Goal: Navigation & Orientation: Go to known website

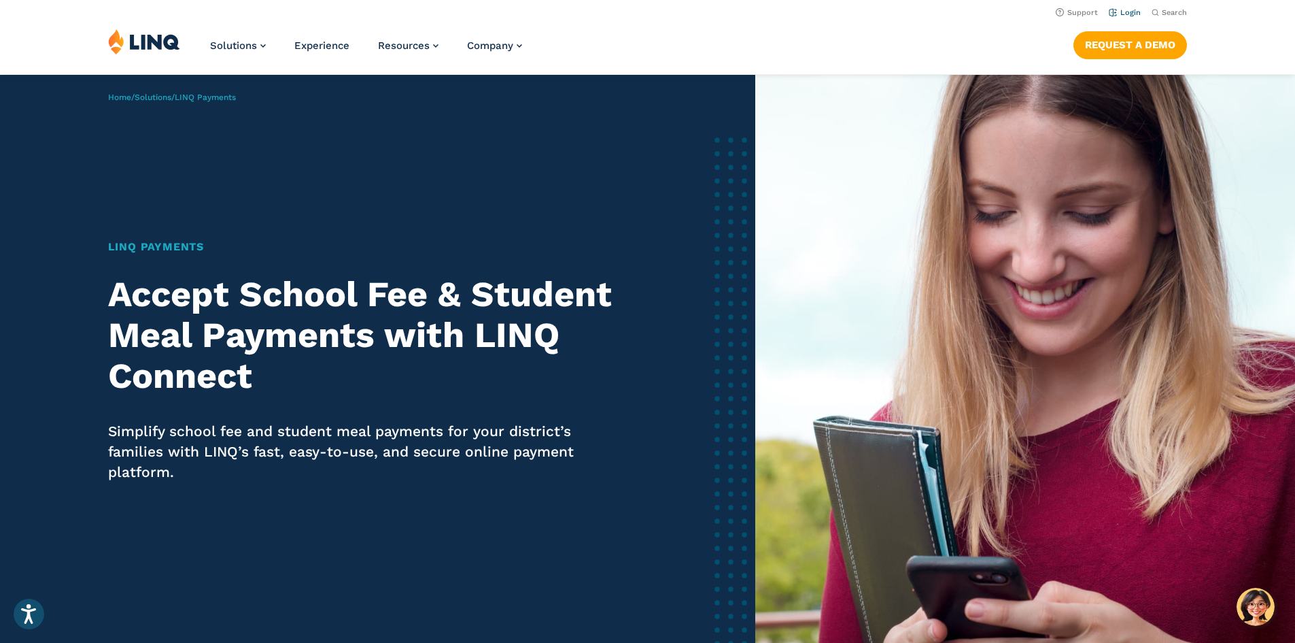
click at [1124, 14] on link "Login" at bounding box center [1125, 12] width 32 height 9
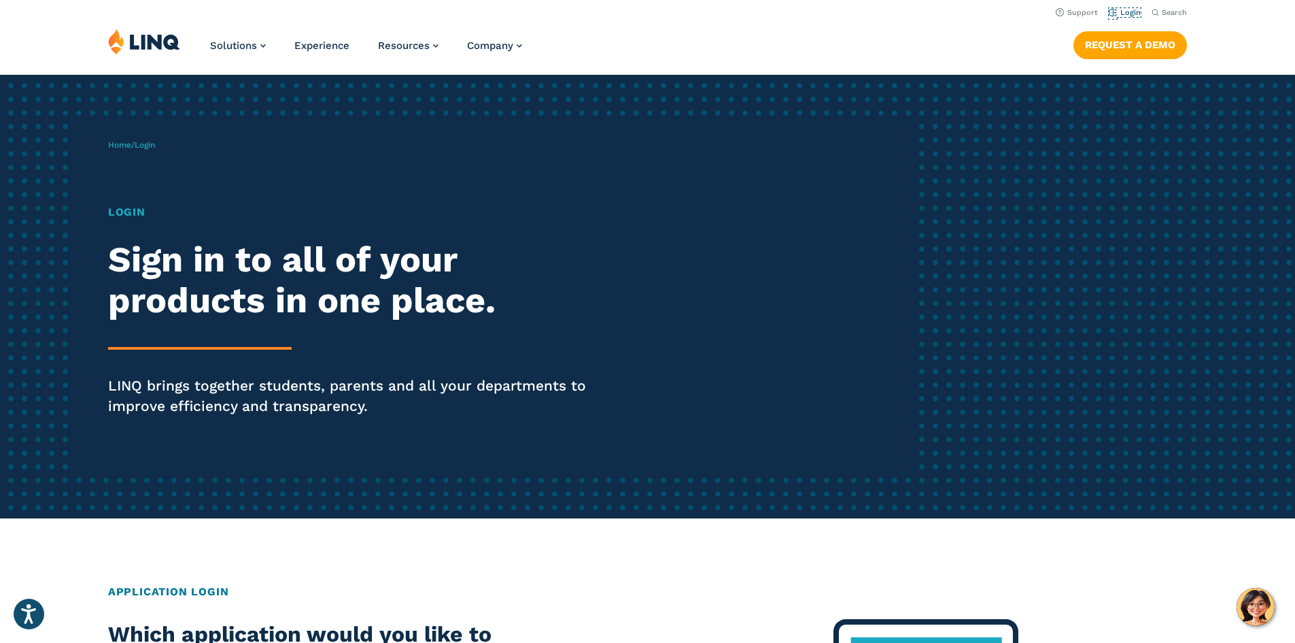
click at [1124, 14] on link "Login" at bounding box center [1125, 12] width 32 height 9
click at [152, 146] on span "Login" at bounding box center [145, 145] width 20 height 10
